Goal: Task Accomplishment & Management: Manage account settings

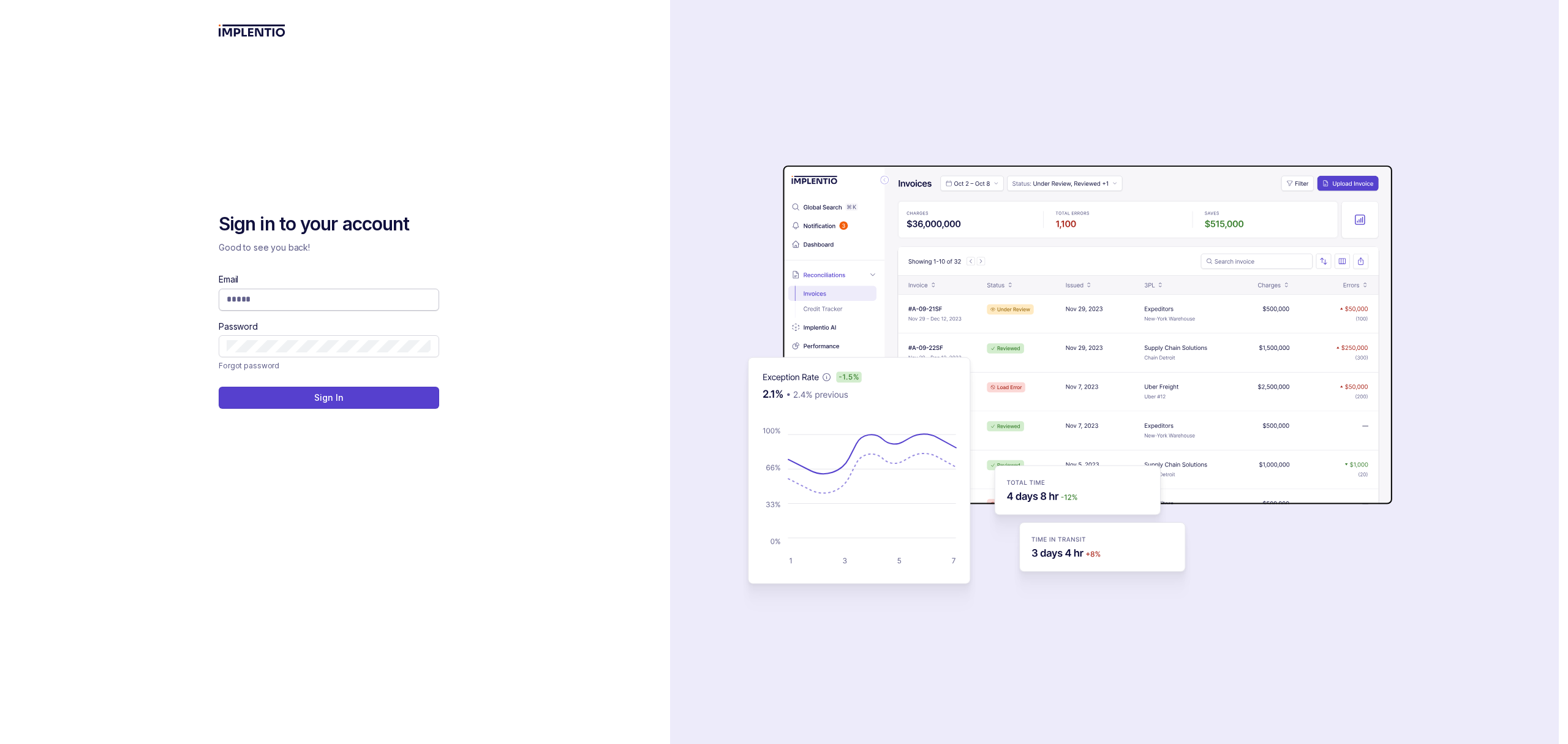
click at [268, 303] on input "Email" at bounding box center [329, 299] width 205 height 12
click at [0, 743] on com-1password-button at bounding box center [0, 744] width 0 height 0
click at [315, 291] on span at bounding box center [329, 299] width 220 height 22
click at [303, 305] on input "Email" at bounding box center [329, 299] width 205 height 12
type input "**********"
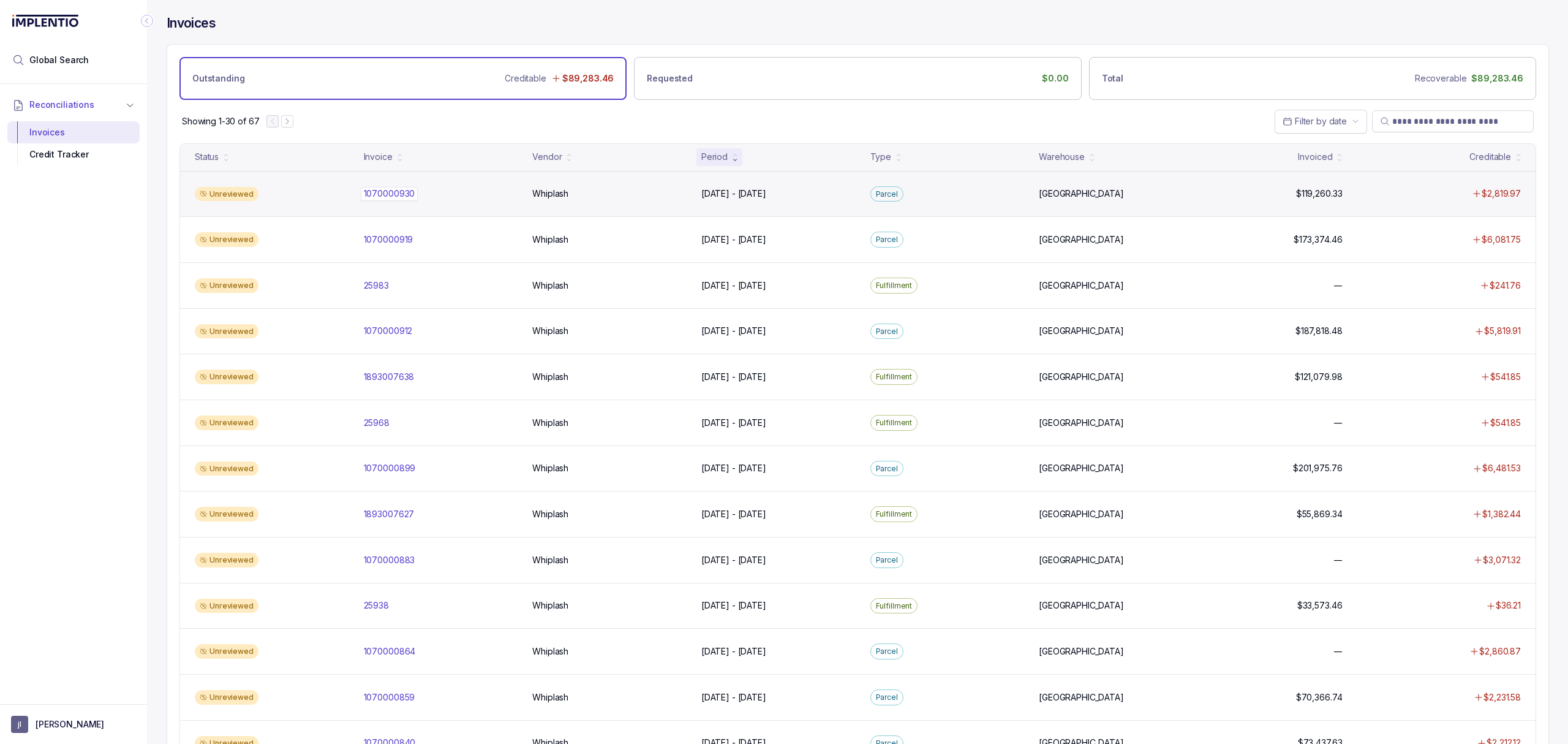
click at [386, 195] on p "1070000930" at bounding box center [389, 194] width 58 height 13
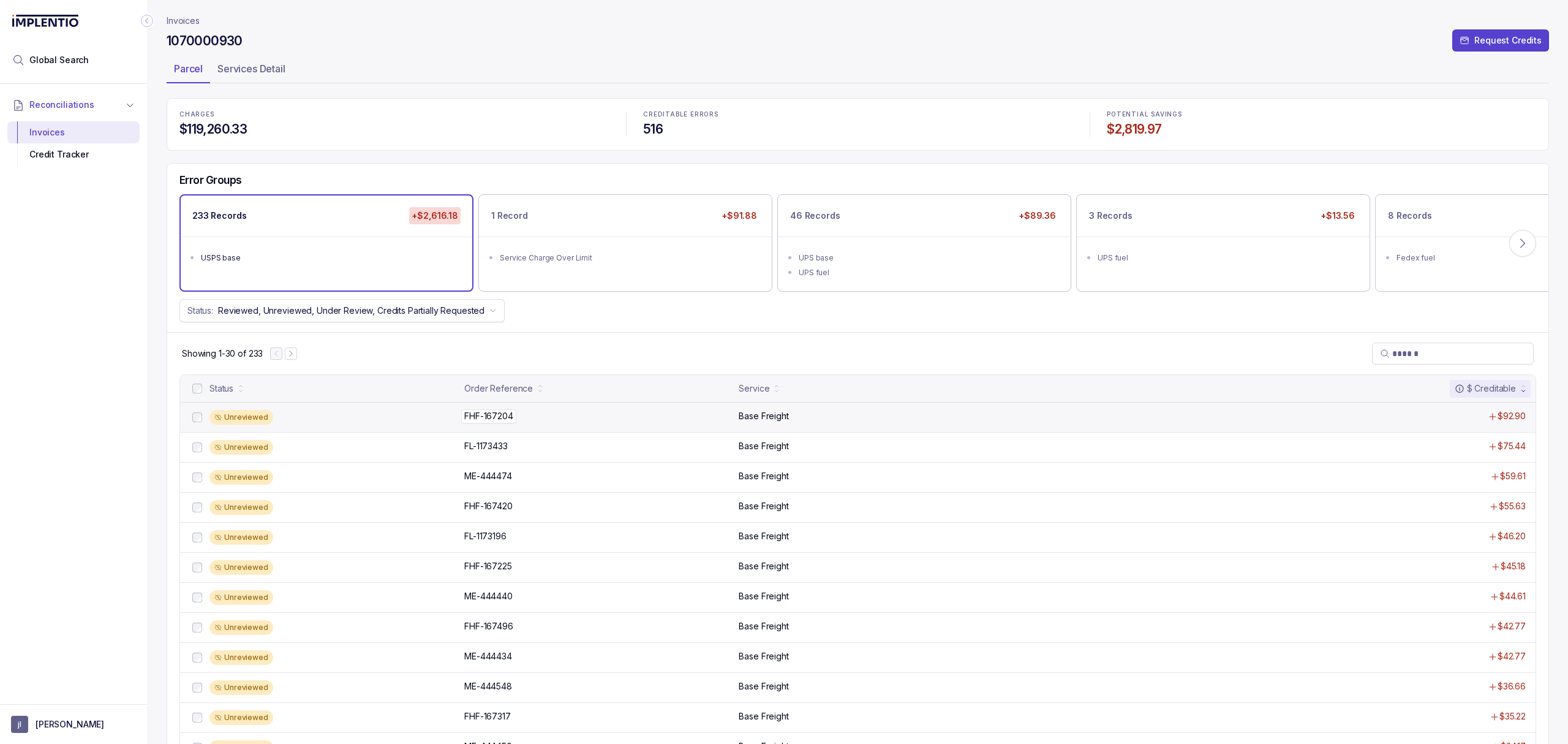
click at [474, 419] on p "FHF-167204" at bounding box center [489, 416] width 55 height 13
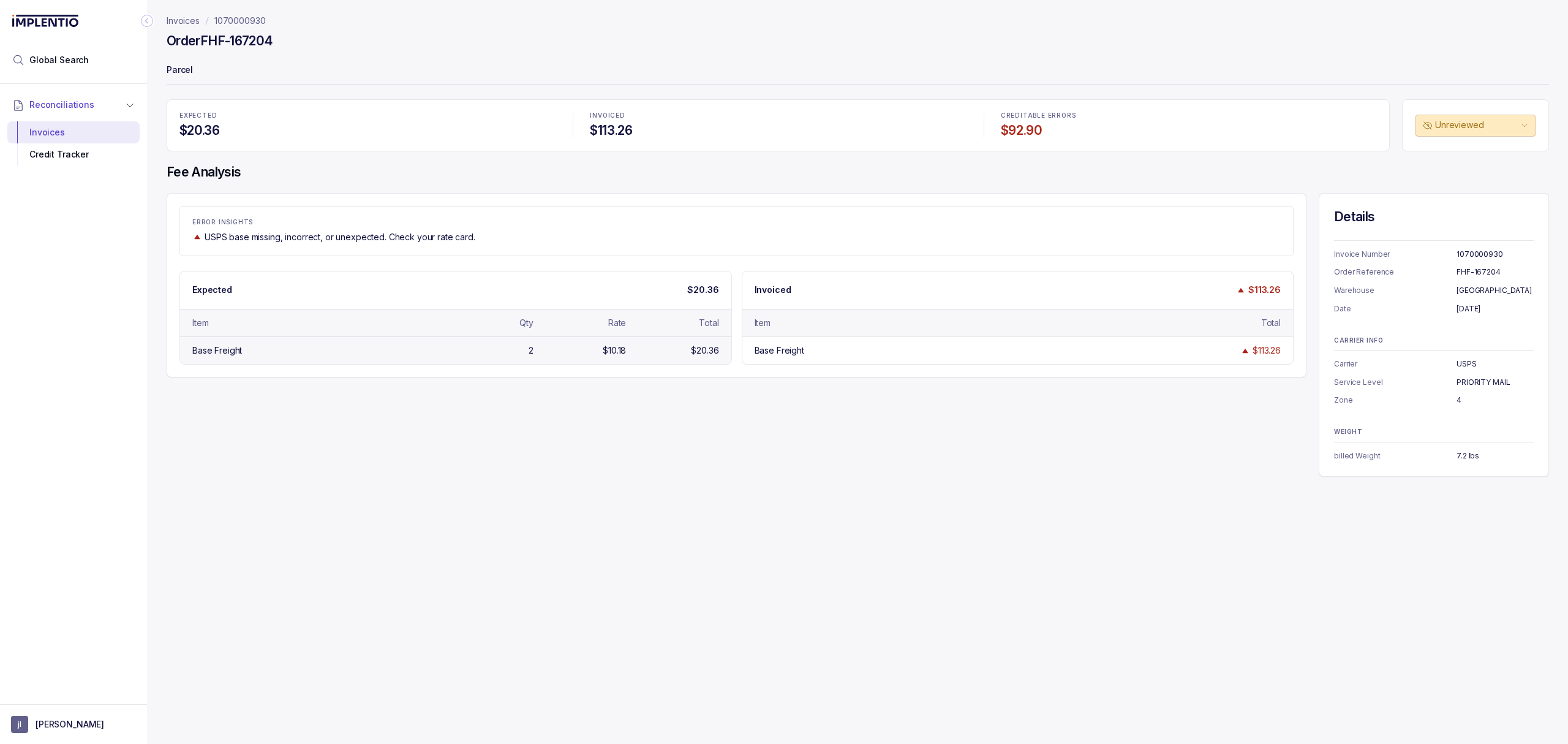
click at [222, 354] on div "Base Freight" at bounding box center [217, 350] width 49 height 12
click at [81, 158] on div "Credit Tracker" at bounding box center [73, 154] width 113 height 22
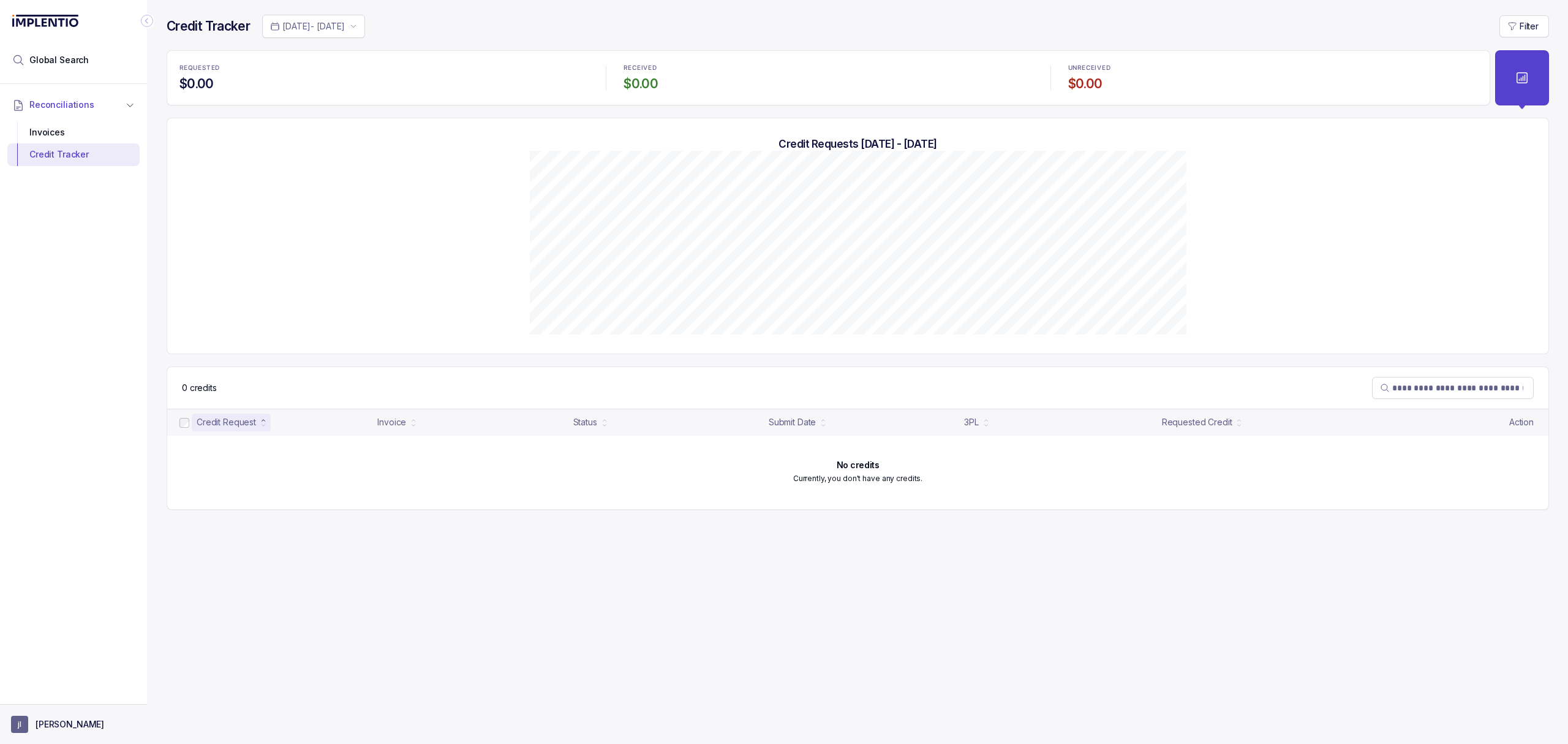
click at [79, 729] on button "[PERSON_NAME]" at bounding box center [74, 724] width 125 height 17
click at [76, 701] on p "Logout" at bounding box center [81, 697] width 101 height 12
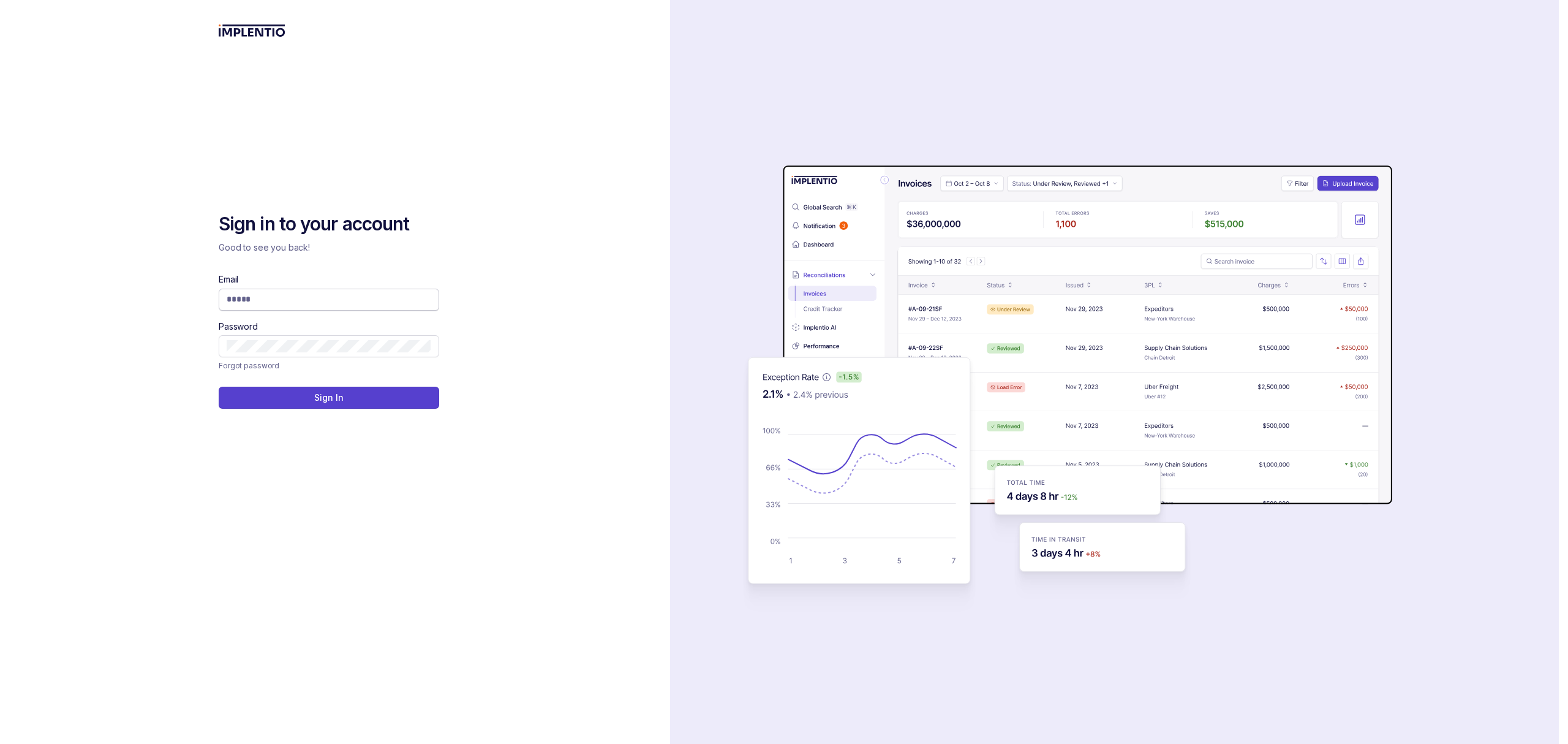
click at [243, 295] on input "Email" at bounding box center [329, 299] width 205 height 12
type input "**********"
